Goal: Task Accomplishment & Management: Understand process/instructions

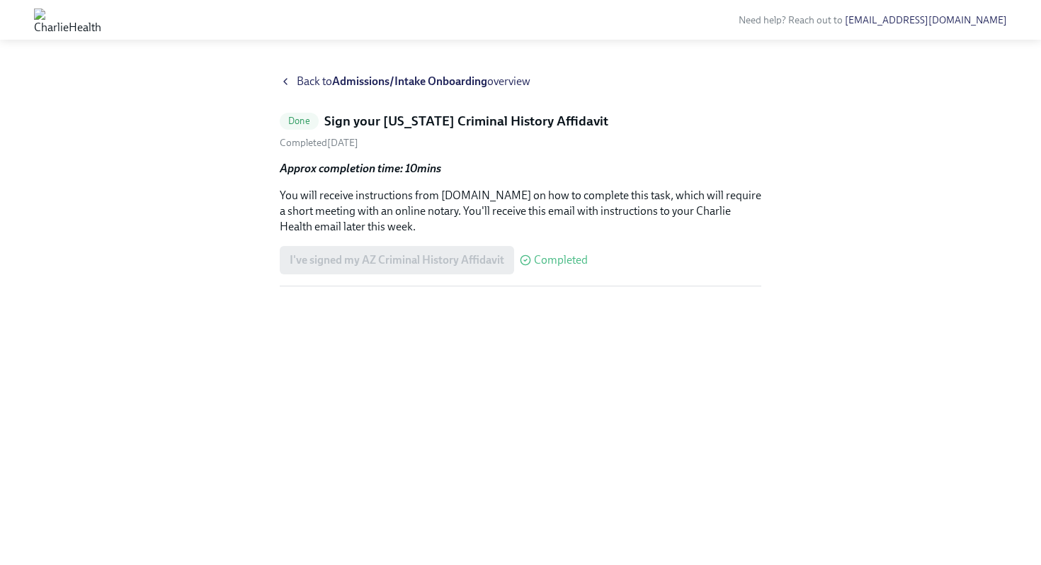
click at [288, 84] on icon at bounding box center [285, 81] width 11 height 11
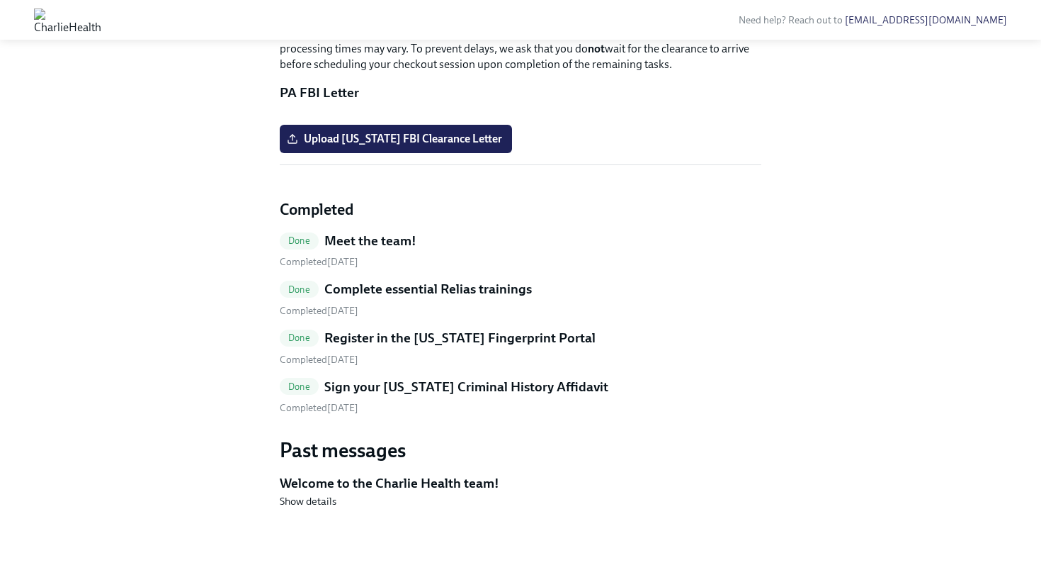
scroll to position [1120, 0]
